Goal: Task Accomplishment & Management: Manage account settings

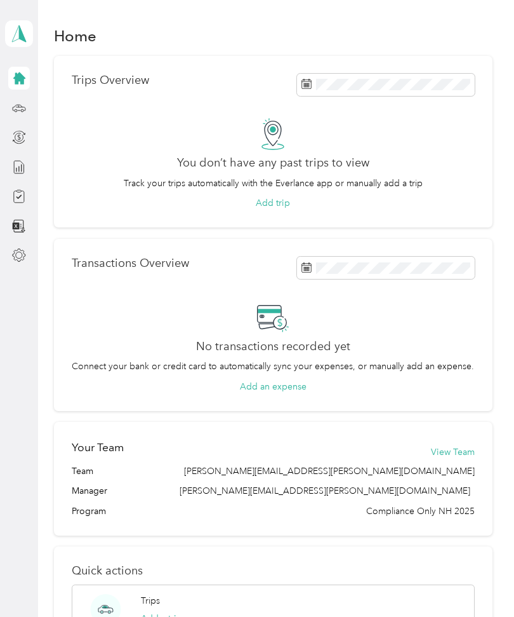
click at [18, 36] on icon at bounding box center [19, 34] width 19 height 18
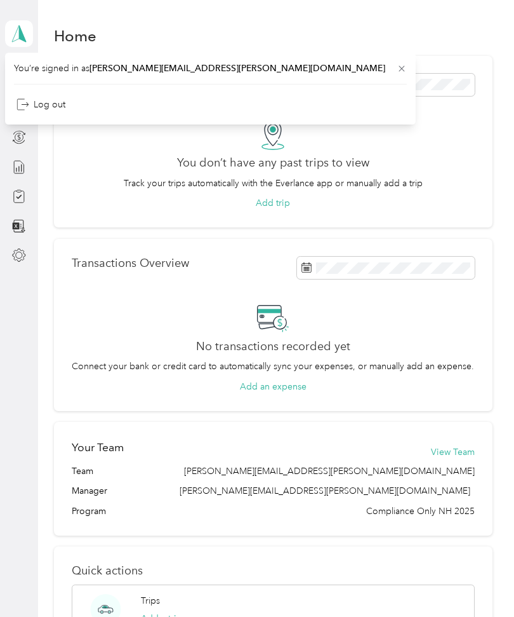
click at [312, 41] on div "Home" at bounding box center [273, 35] width 439 height 27
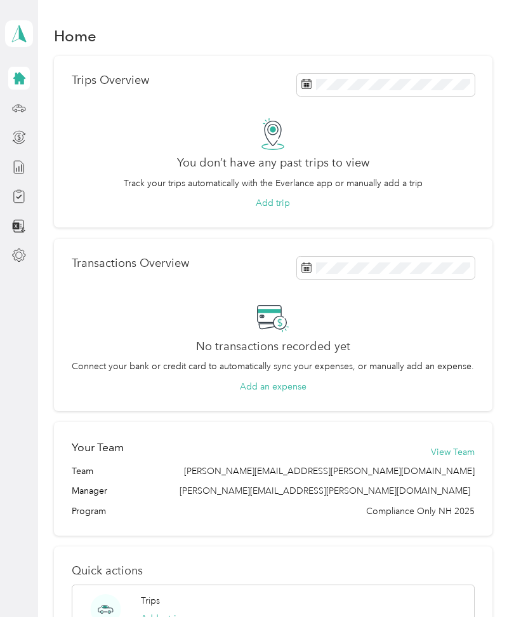
click at [17, 83] on icon at bounding box center [19, 78] width 12 height 12
click at [29, 192] on div at bounding box center [19, 196] width 22 height 23
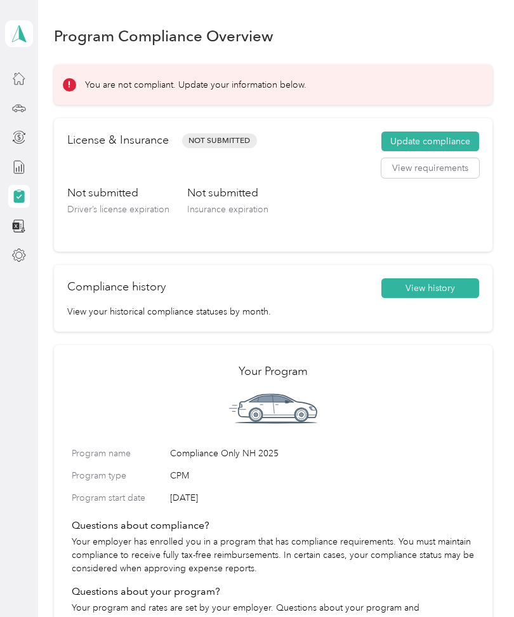
click at [450, 174] on button "View requirements" at bounding box center [431, 168] width 98 height 20
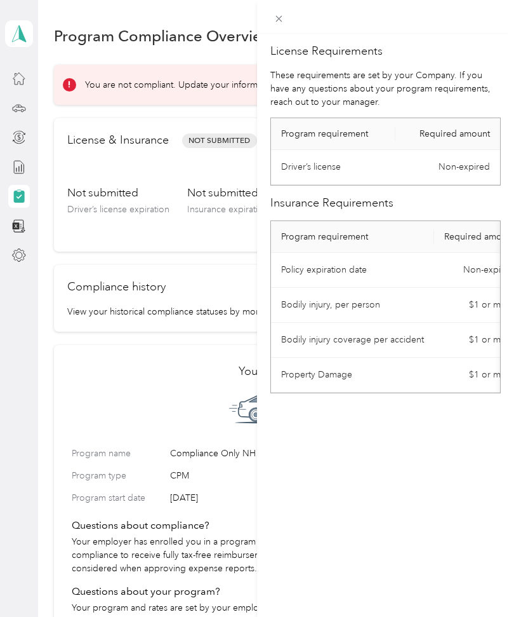
click at [453, 207] on h2 "Insurance Requirements" at bounding box center [386, 202] width 231 height 17
click at [286, 17] on span at bounding box center [280, 19] width 18 height 18
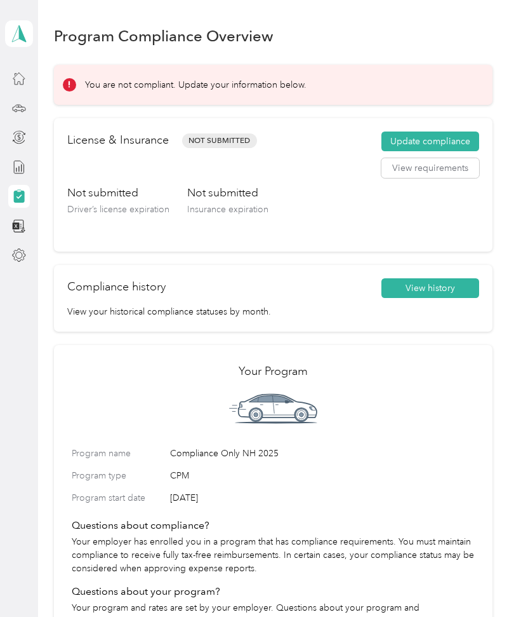
click at [460, 144] on button "Update compliance" at bounding box center [431, 141] width 98 height 20
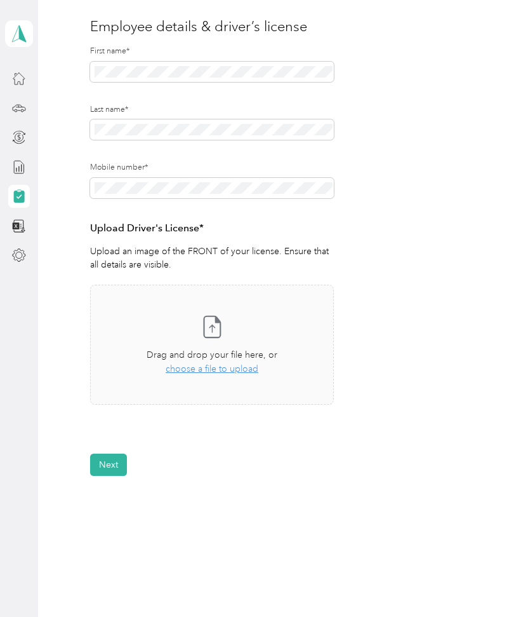
scroll to position [147, 0]
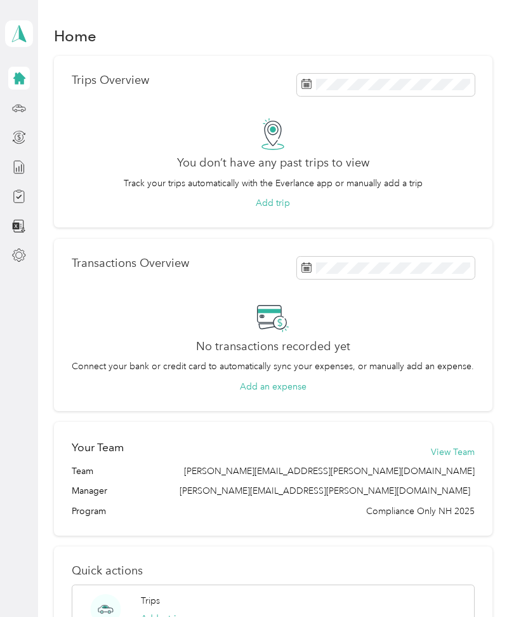
click at [13, 83] on icon at bounding box center [19, 78] width 14 height 14
click at [15, 117] on div at bounding box center [19, 108] width 22 height 23
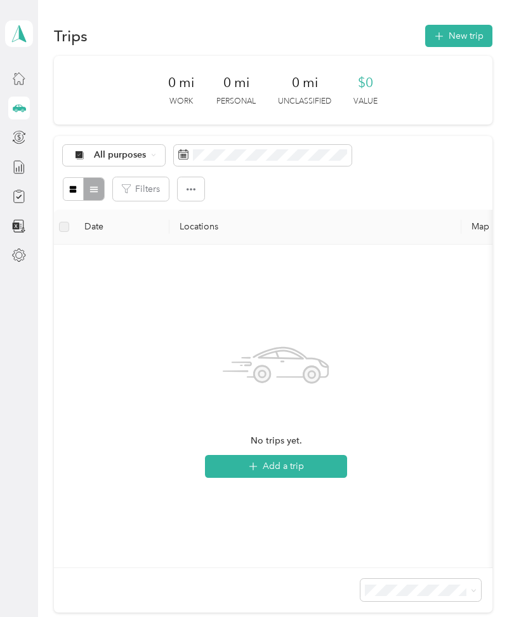
click at [10, 203] on div at bounding box center [19, 196] width 22 height 23
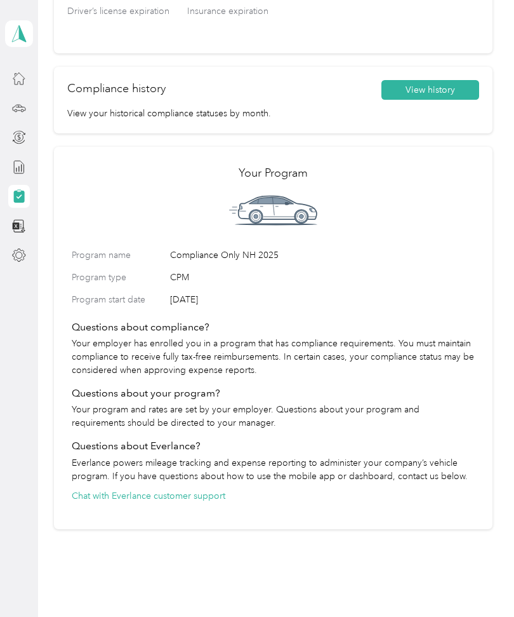
scroll to position [197, 0]
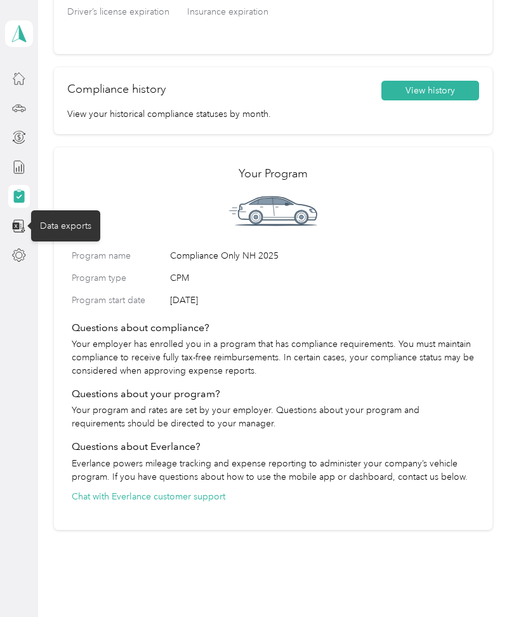
click at [20, 226] on icon at bounding box center [19, 226] width 14 height 14
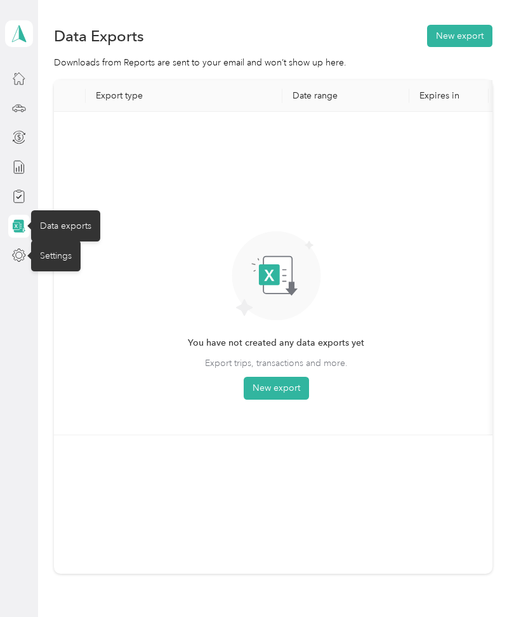
click at [12, 256] on icon at bounding box center [19, 255] width 14 height 14
